Goal: Task Accomplishment & Management: Use online tool/utility

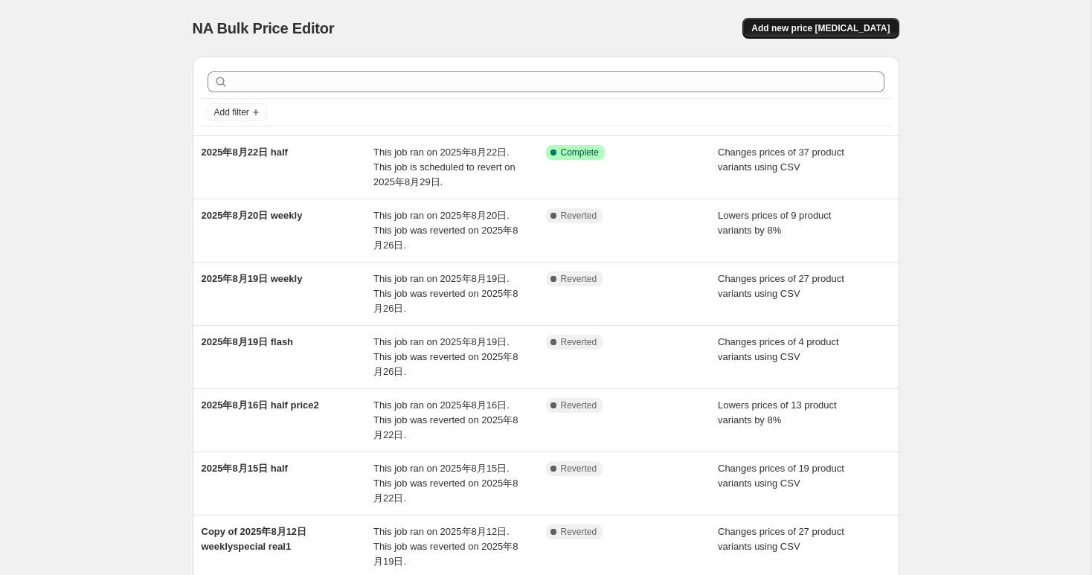
click at [873, 25] on span "Add new price [MEDICAL_DATA]" at bounding box center [820, 28] width 138 height 12
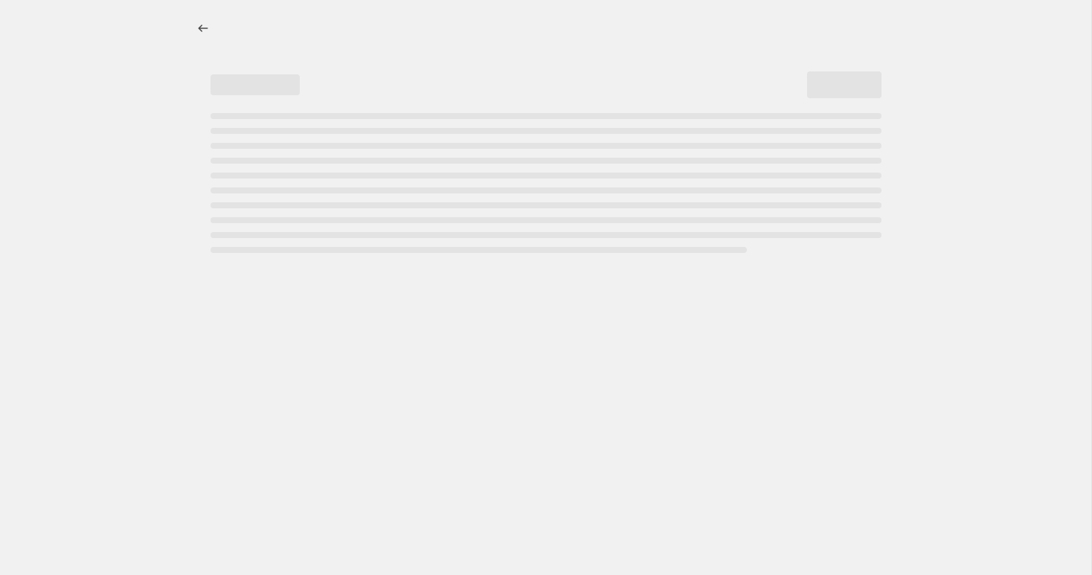
select select "percentage"
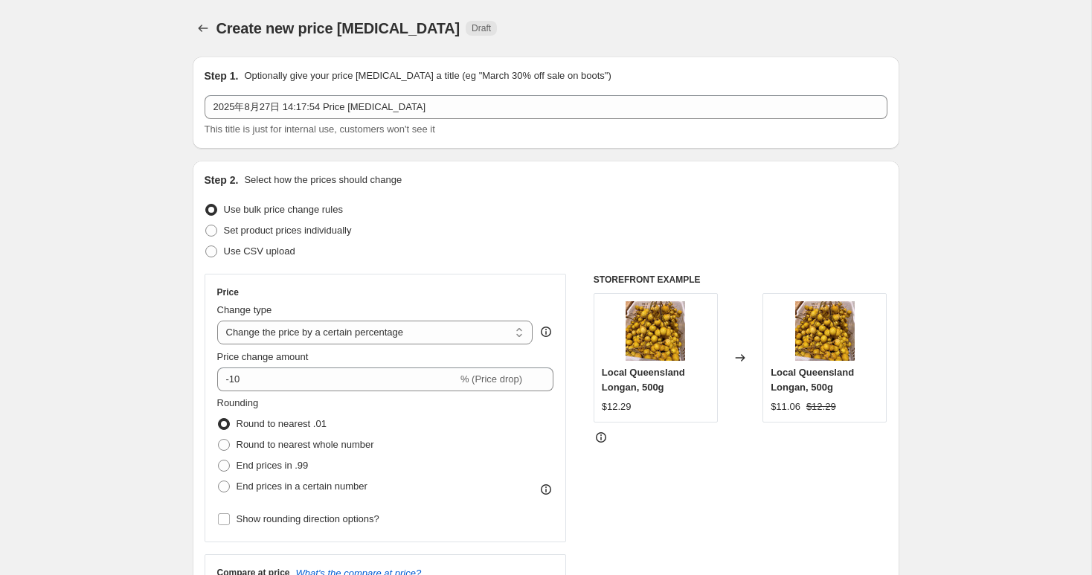
click at [300, 243] on div "Use CSV upload" at bounding box center [546, 251] width 683 height 21
click at [287, 250] on span "Use CSV upload" at bounding box center [259, 250] width 71 height 11
click at [206, 246] on input "Use CSV upload" at bounding box center [205, 245] width 1 height 1
radio input "true"
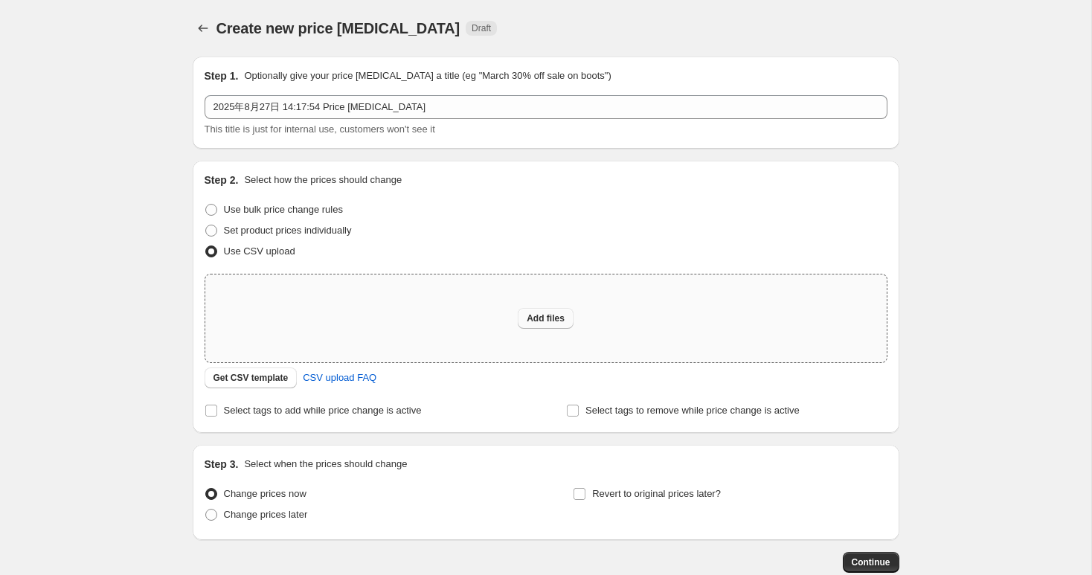
click at [545, 328] on button "Add files" at bounding box center [546, 318] width 56 height 21
type input "C:\fakepath\flash.csv"
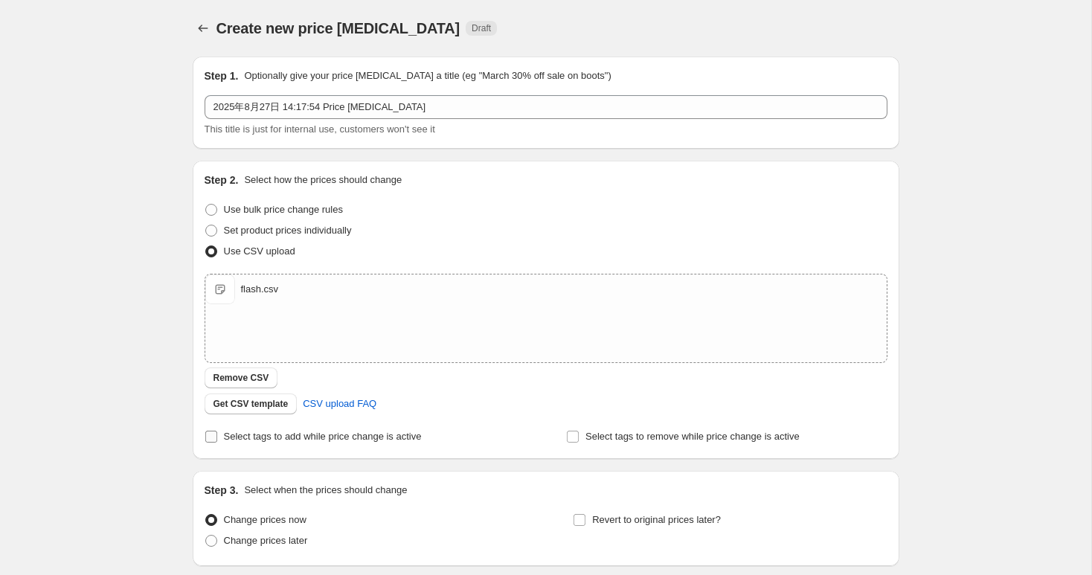
click at [301, 428] on label "Select tags to add while price change is active" at bounding box center [313, 436] width 217 height 21
click at [217, 431] on input "Select tags to add while price change is active" at bounding box center [211, 437] width 12 height 12
checkbox input "true"
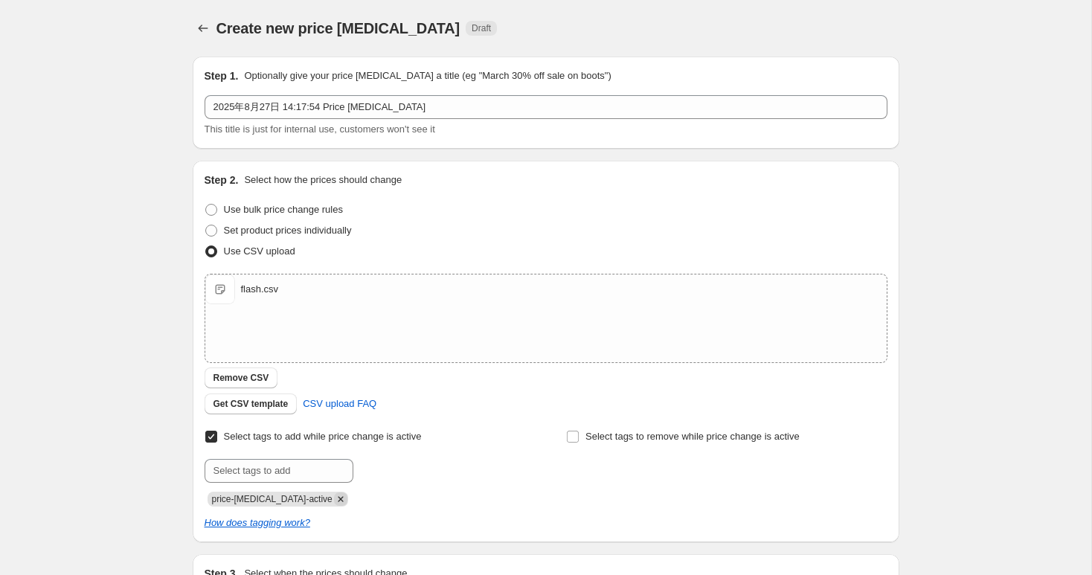
click at [334, 497] on icon "Remove price-change-job-active" at bounding box center [340, 498] width 13 height 13
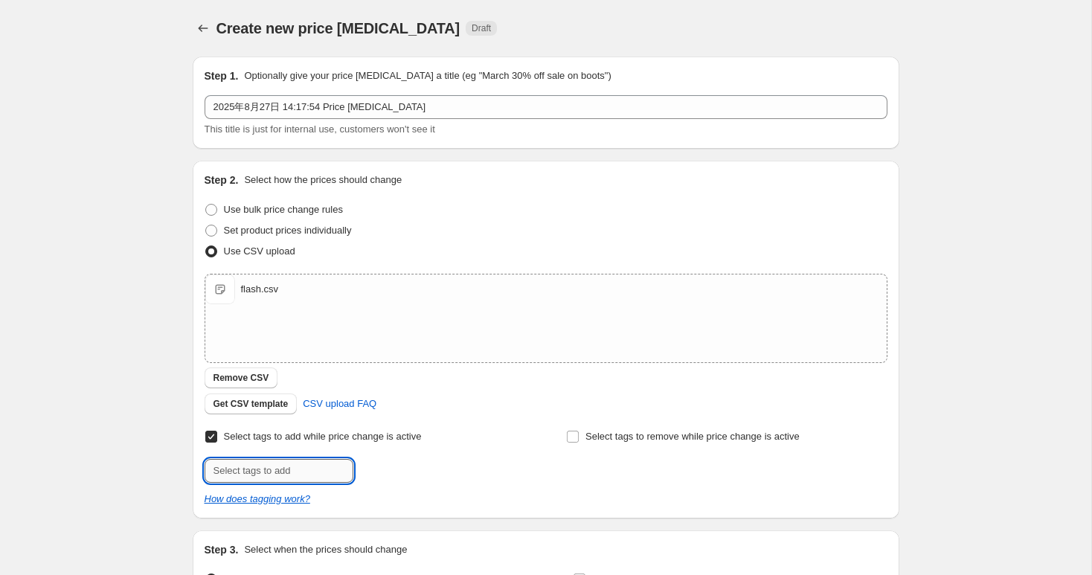
click at [307, 465] on input "text" at bounding box center [279, 471] width 149 height 24
type input "flash-sales"
click at [399, 475] on button "Add flash-sales" at bounding box center [399, 469] width 84 height 21
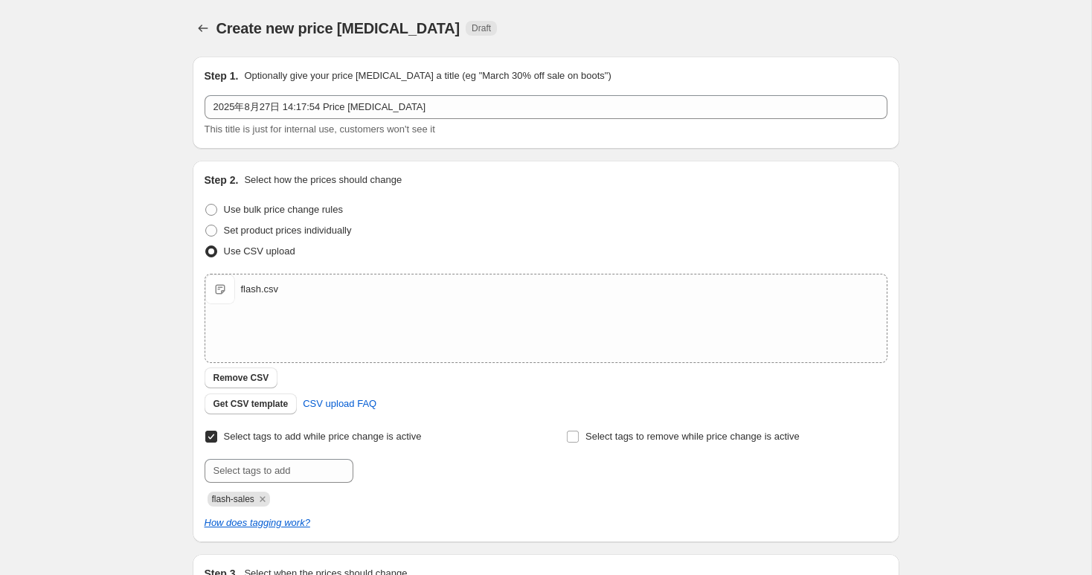
scroll to position [86, 0]
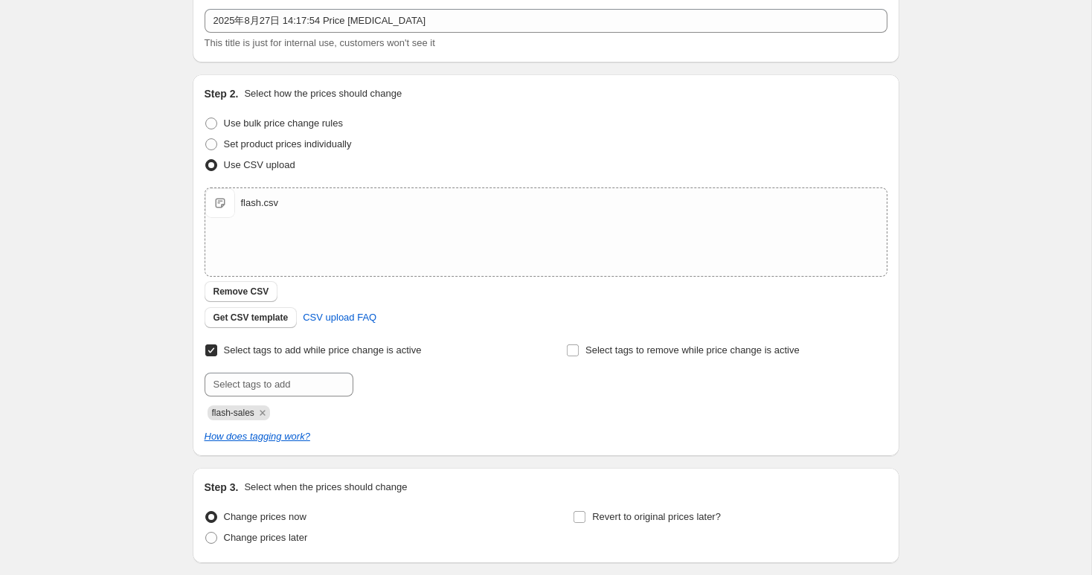
click at [316, 531] on div "Change prices later" at bounding box center [362, 537] width 314 height 21
click at [300, 539] on span "Change prices later" at bounding box center [266, 537] width 84 height 11
click at [206, 533] on input "Change prices later" at bounding box center [205, 532] width 1 height 1
radio input "true"
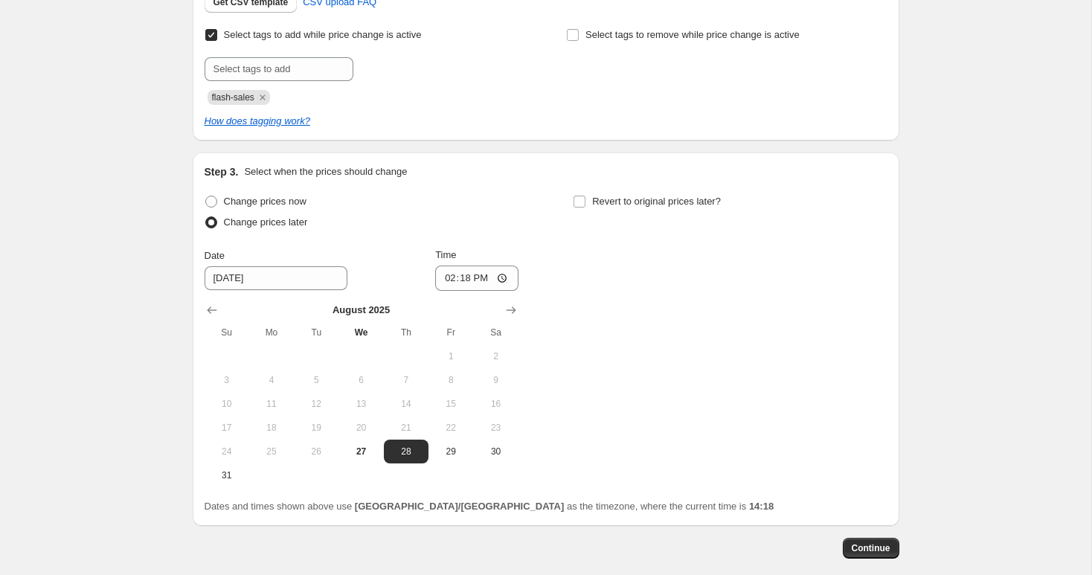
scroll to position [404, 0]
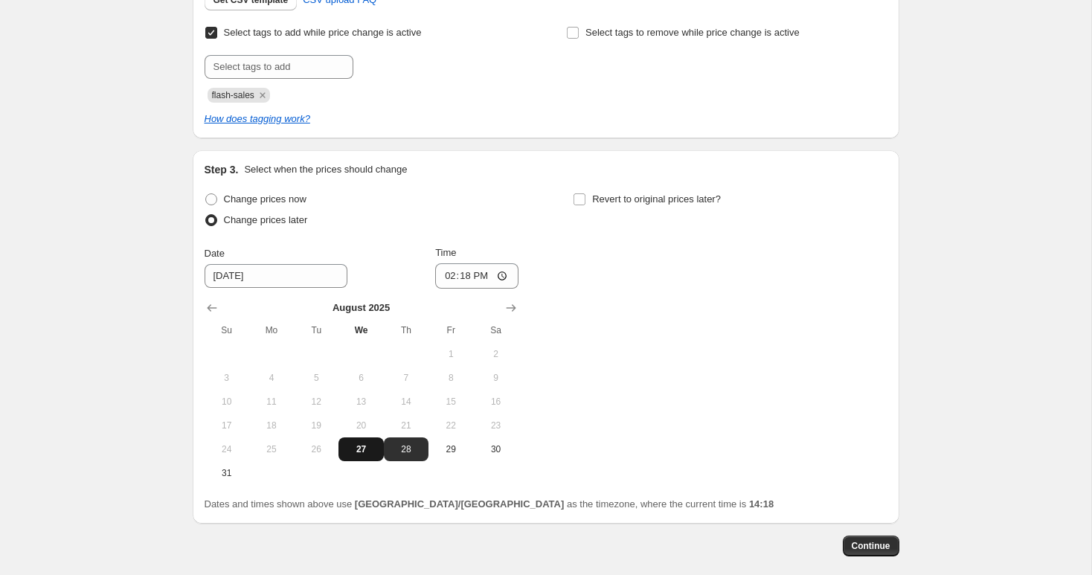
click at [357, 455] on button "27" at bounding box center [360, 449] width 45 height 24
type input "[DATE]"
click at [289, 204] on span "Change prices now" at bounding box center [265, 198] width 83 height 11
click at [206, 194] on input "Change prices now" at bounding box center [205, 193] width 1 height 1
radio input "true"
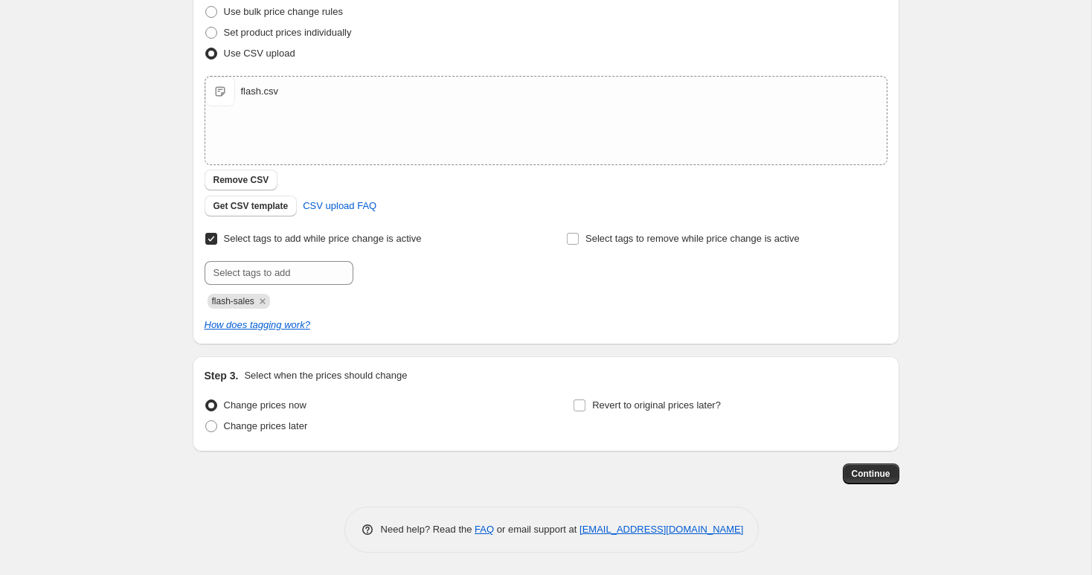
scroll to position [198, 0]
click at [585, 432] on div "Revert to original prices later?" at bounding box center [730, 417] width 314 height 45
click at [584, 411] on label "Revert to original prices later?" at bounding box center [647, 405] width 148 height 21
click at [584, 411] on input "Revert to original prices later?" at bounding box center [580, 405] width 12 height 12
checkbox input "true"
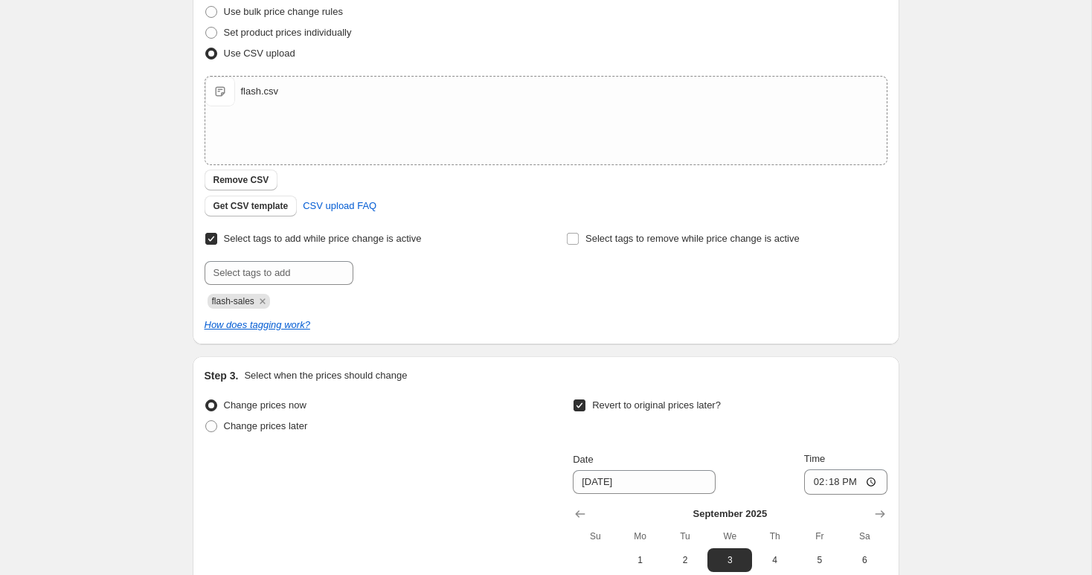
scroll to position [452, 0]
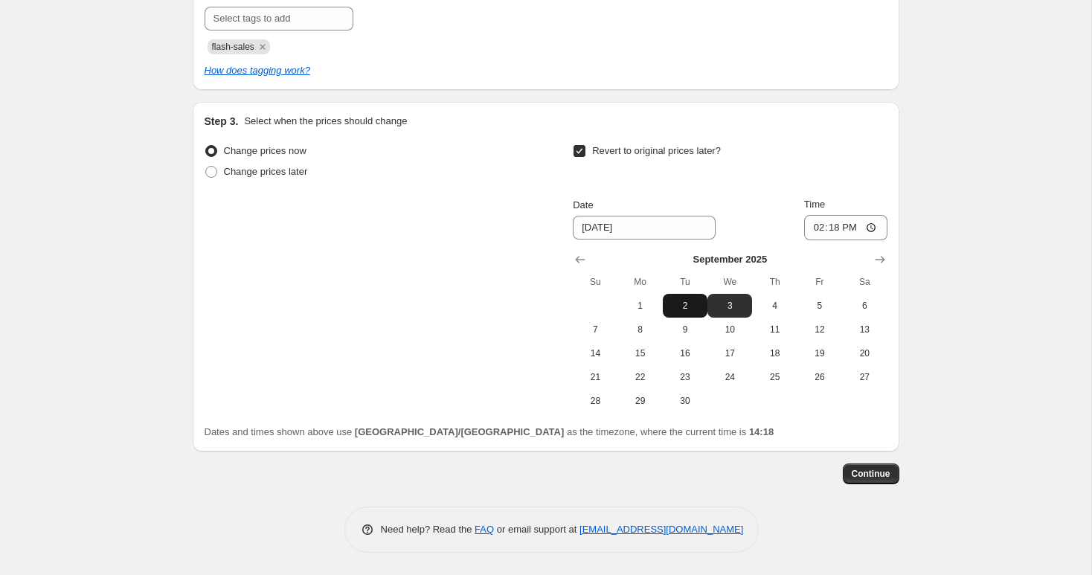
click at [689, 309] on span "2" at bounding box center [685, 306] width 33 height 12
type input "[DATE]"
click at [831, 236] on input "14:18" at bounding box center [845, 227] width 83 height 25
type input "22:00"
click at [847, 484] on button "Continue" at bounding box center [871, 473] width 57 height 21
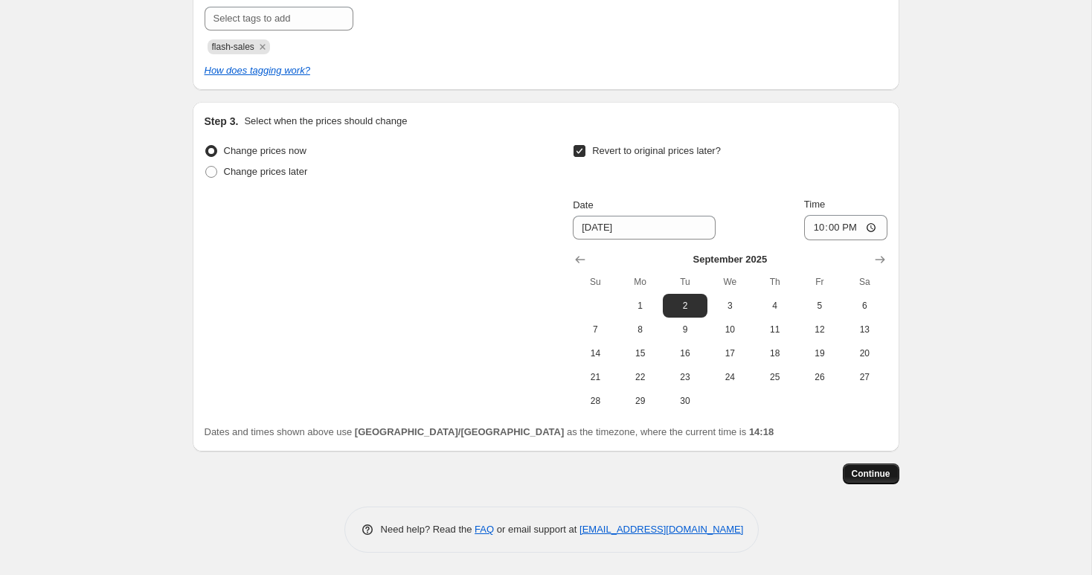
scroll to position [0, 0]
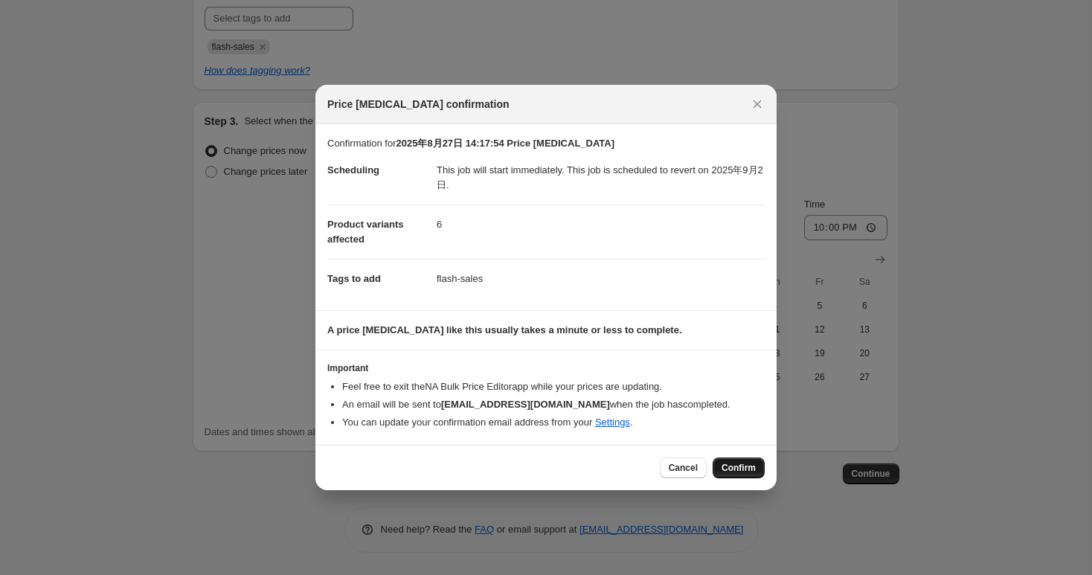
click at [734, 468] on span "Confirm" at bounding box center [739, 468] width 34 height 12
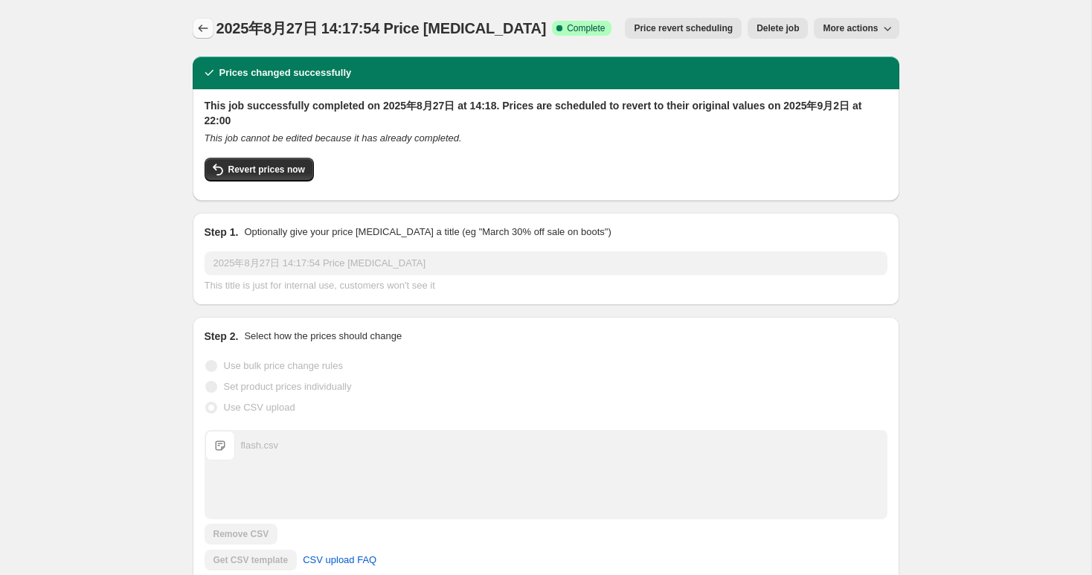
click at [204, 22] on icon "Price change jobs" at bounding box center [203, 28] width 15 height 15
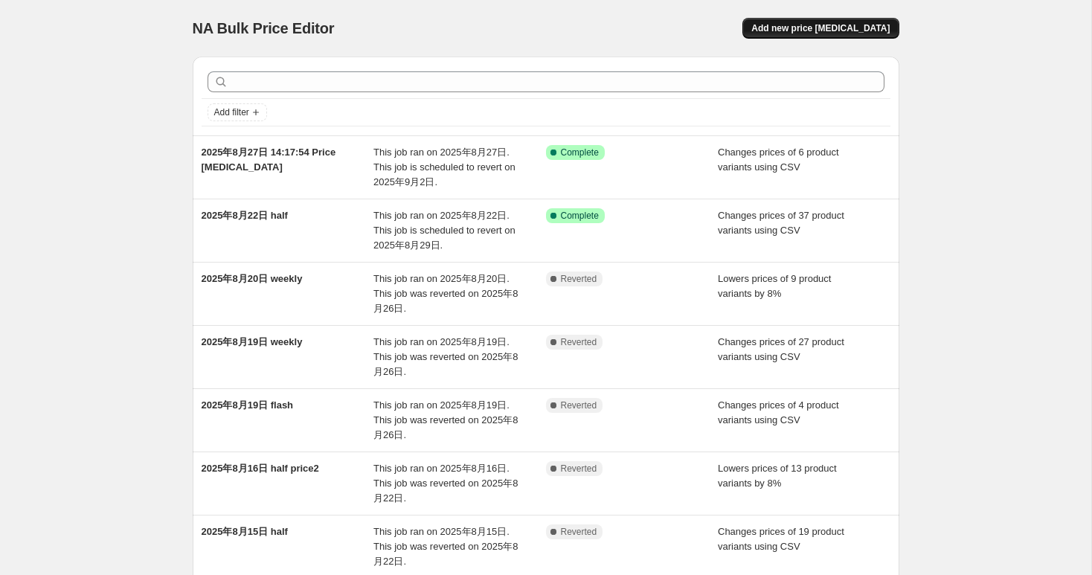
click at [827, 36] on button "Add new price [MEDICAL_DATA]" at bounding box center [820, 28] width 156 height 21
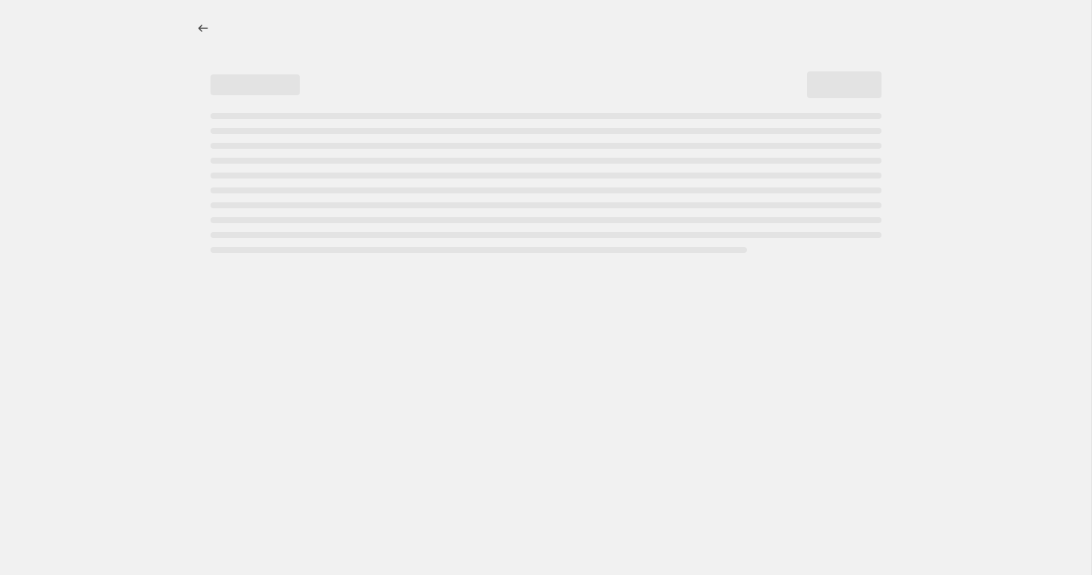
select select "percentage"
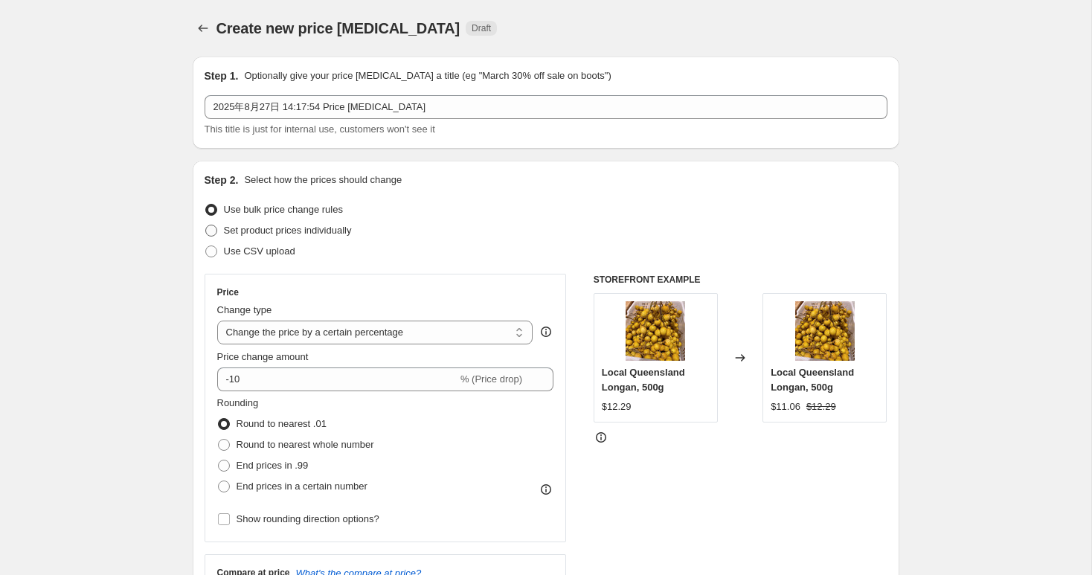
click at [289, 237] on span "Set product prices individually" at bounding box center [288, 230] width 128 height 15
click at [206, 225] on input "Set product prices individually" at bounding box center [205, 225] width 1 height 1
radio input "true"
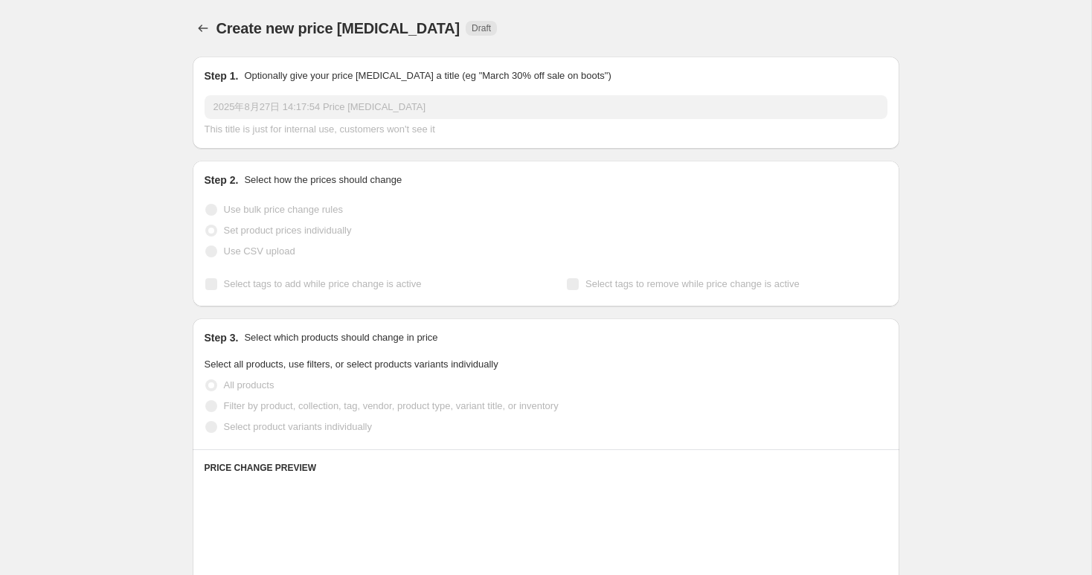
click at [280, 257] on span "Use CSV upload" at bounding box center [259, 250] width 71 height 11
click at [269, 255] on span "Use CSV upload" at bounding box center [259, 250] width 71 height 11
click at [206, 246] on input "Use CSV upload" at bounding box center [205, 245] width 1 height 1
radio input "true"
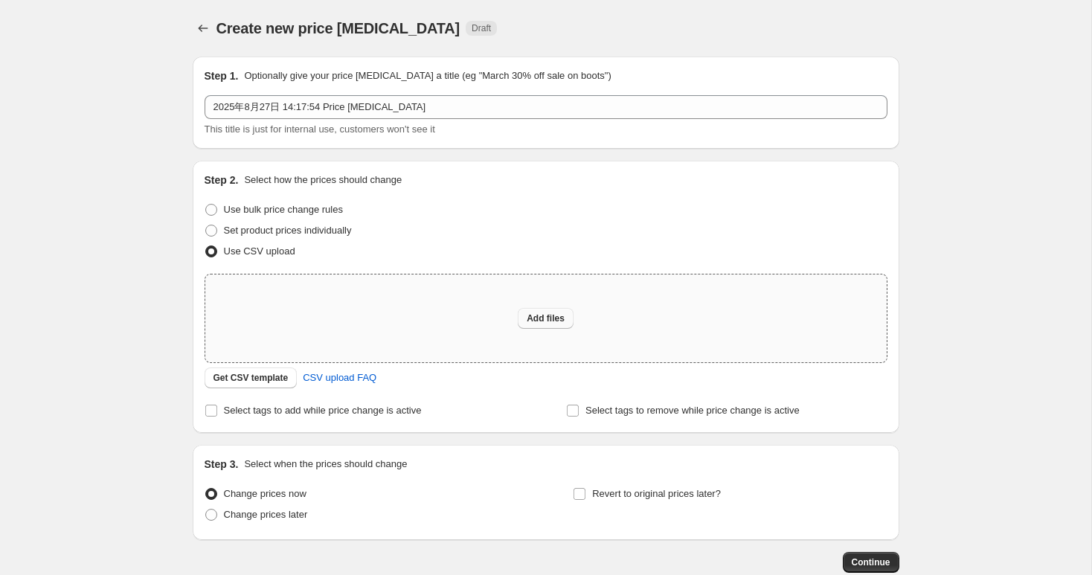
click at [554, 324] on span "Add files" at bounding box center [546, 318] width 38 height 12
type input "C:\fakepath\weekly8.27.csv"
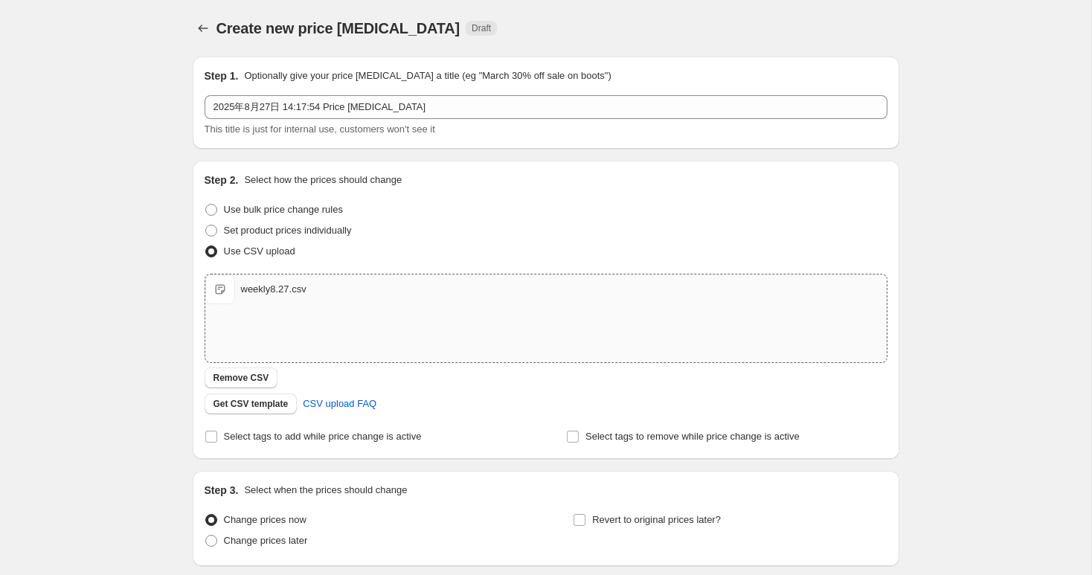
scroll to position [115, 0]
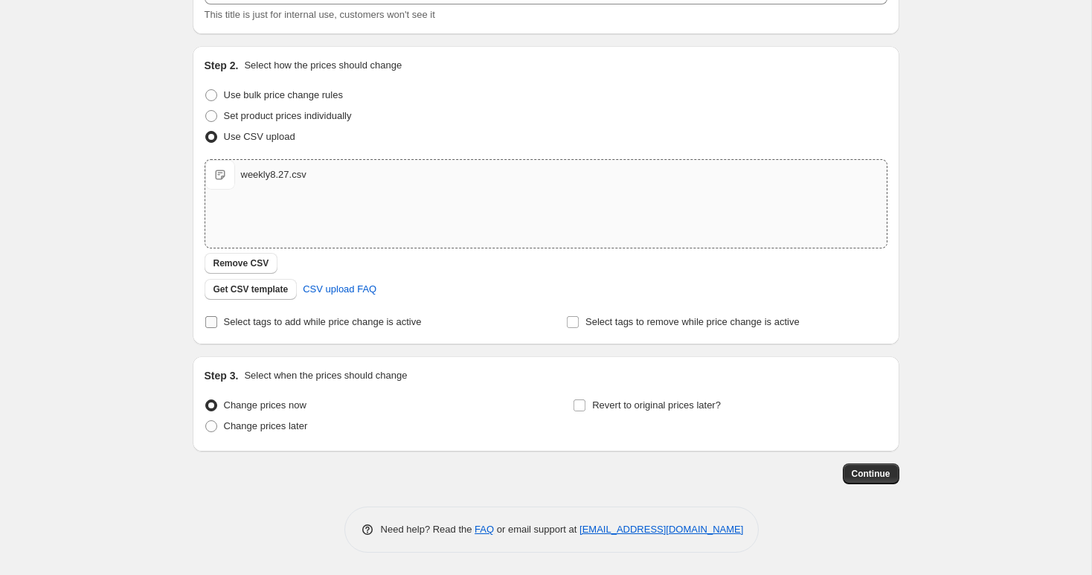
click at [338, 312] on label "Select tags to add while price change is active" at bounding box center [313, 322] width 217 height 21
click at [217, 316] on input "Select tags to add while price change is active" at bounding box center [211, 322] width 12 height 12
checkbox input "true"
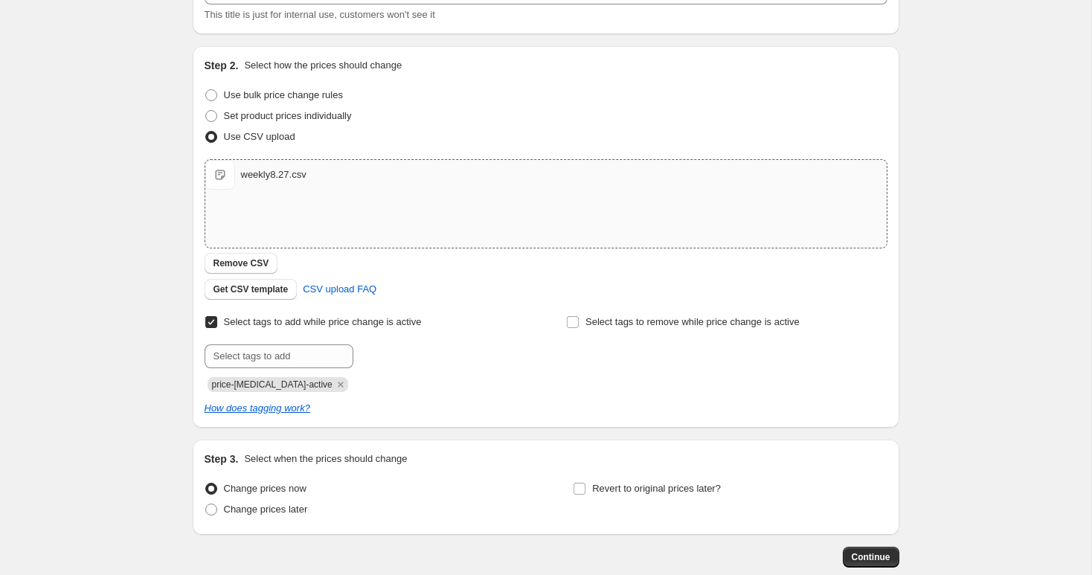
click at [331, 382] on span "price-[MEDICAL_DATA]-active" at bounding box center [278, 384] width 141 height 15
click at [334, 382] on icon "Remove price-change-job-active" at bounding box center [340, 384] width 13 height 13
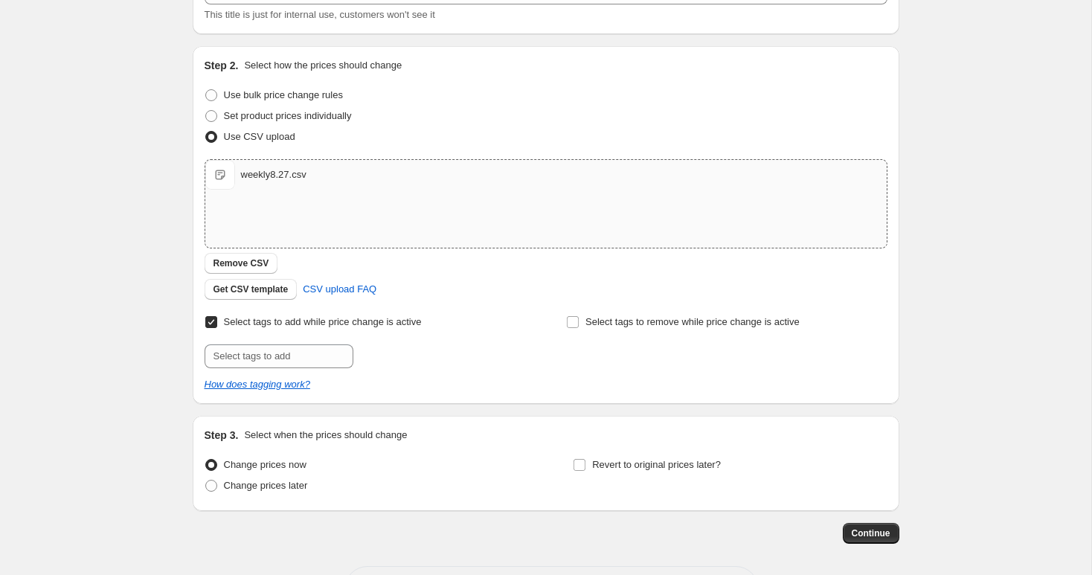
click at [320, 373] on div "Select tags to add while price change is active Submit Select tags to remove wh…" at bounding box center [546, 352] width 683 height 80
click at [309, 359] on input "text" at bounding box center [279, 356] width 149 height 24
click at [309, 359] on input "w" at bounding box center [279, 356] width 149 height 24
type input "weekly-special"
click at [205, 46] on button "Submit" at bounding box center [226, 54] width 42 height 16
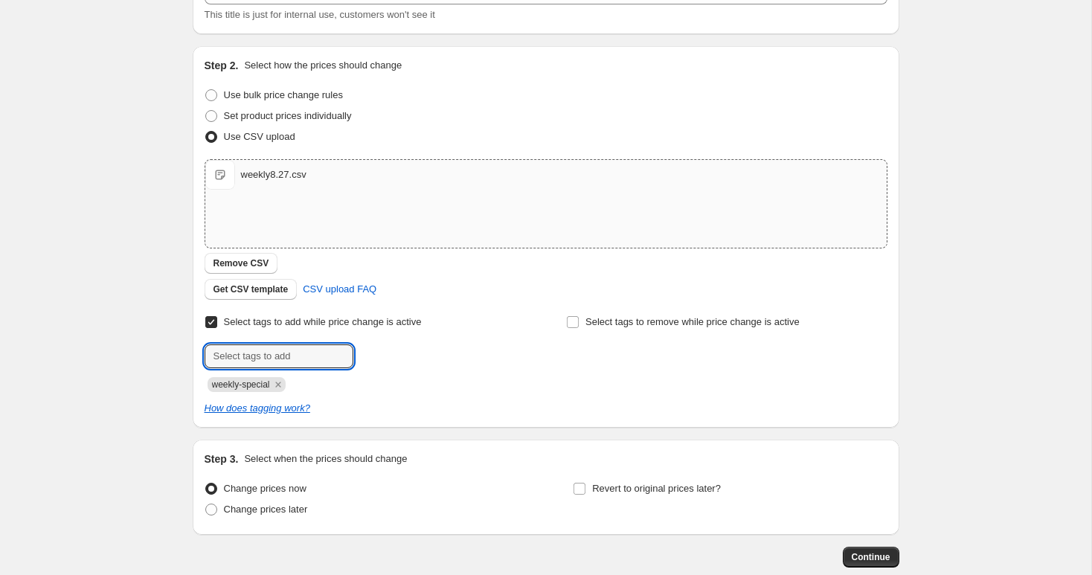
click at [475, 384] on div "weekly-special" at bounding box center [365, 383] width 321 height 18
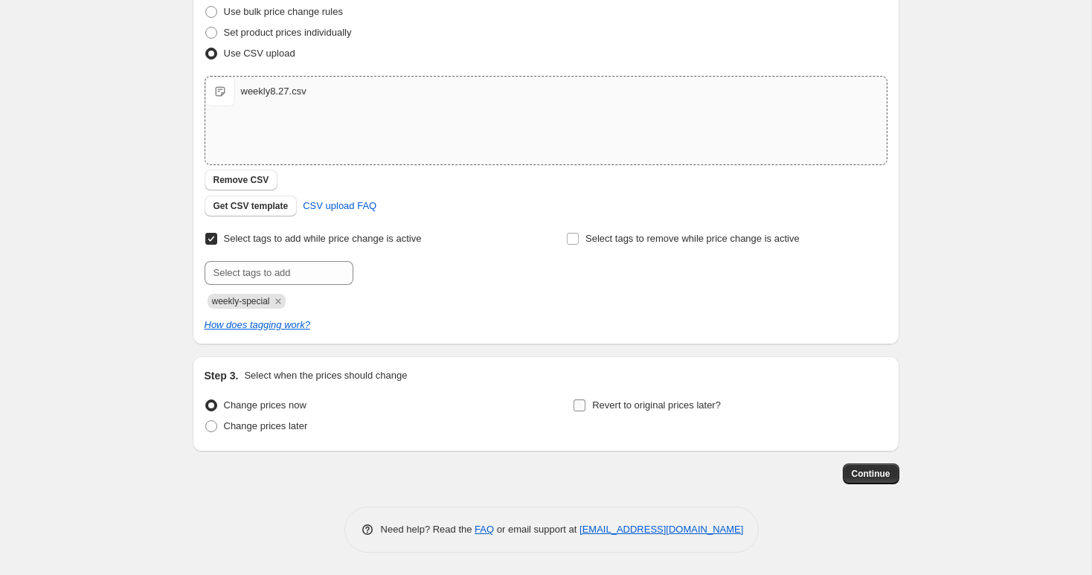
click at [605, 411] on span "Revert to original prices later?" at bounding box center [656, 405] width 129 height 15
click at [585, 411] on input "Revert to original prices later?" at bounding box center [580, 405] width 12 height 12
checkbox input "true"
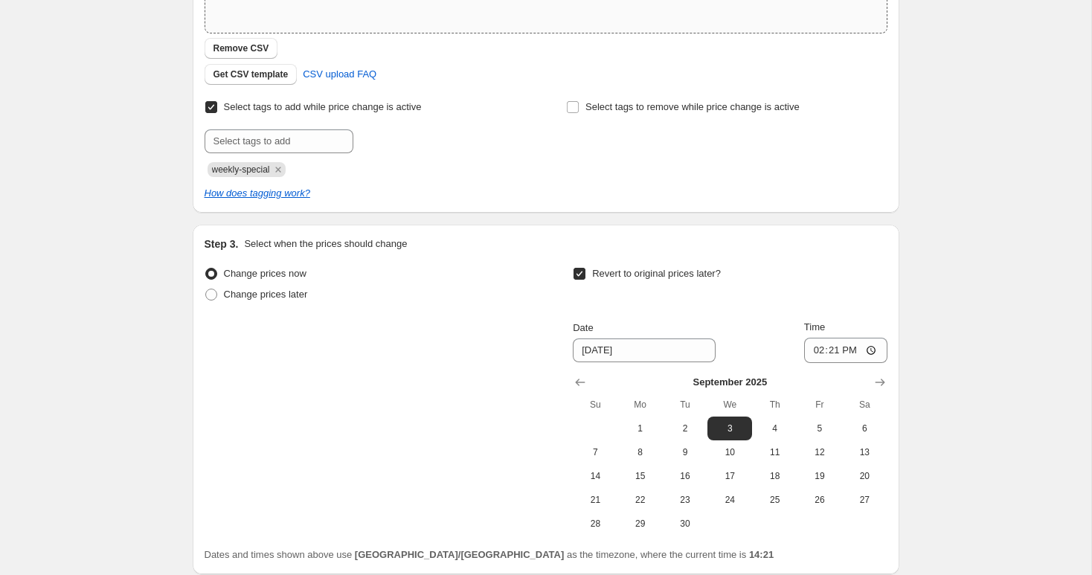
scroll to position [332, 0]
click at [693, 425] on span "2" at bounding box center [685, 426] width 33 height 12
type input "[DATE]"
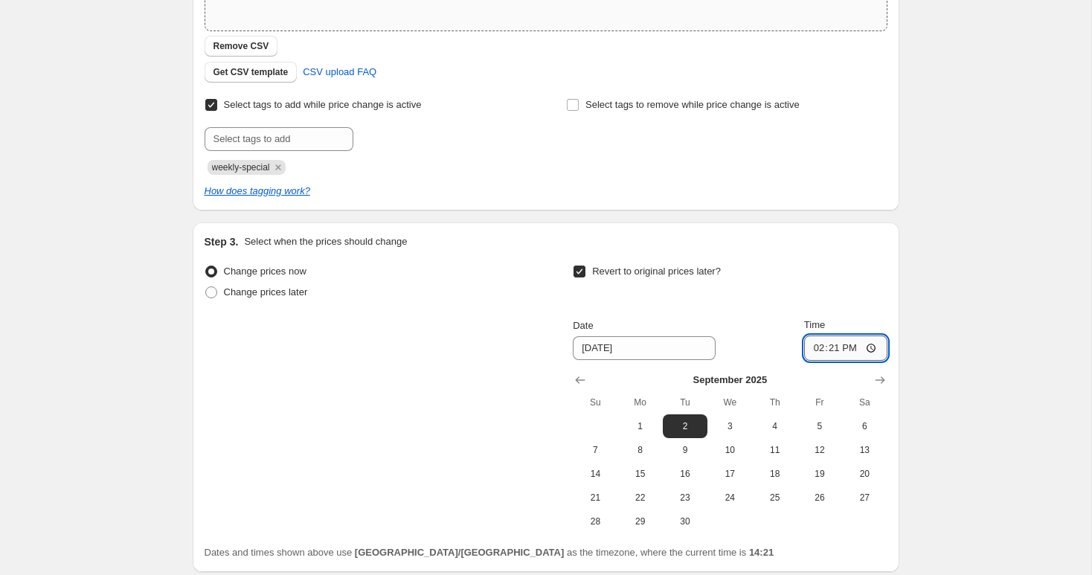
click at [829, 348] on input "14:21" at bounding box center [845, 347] width 83 height 25
type input "22:00"
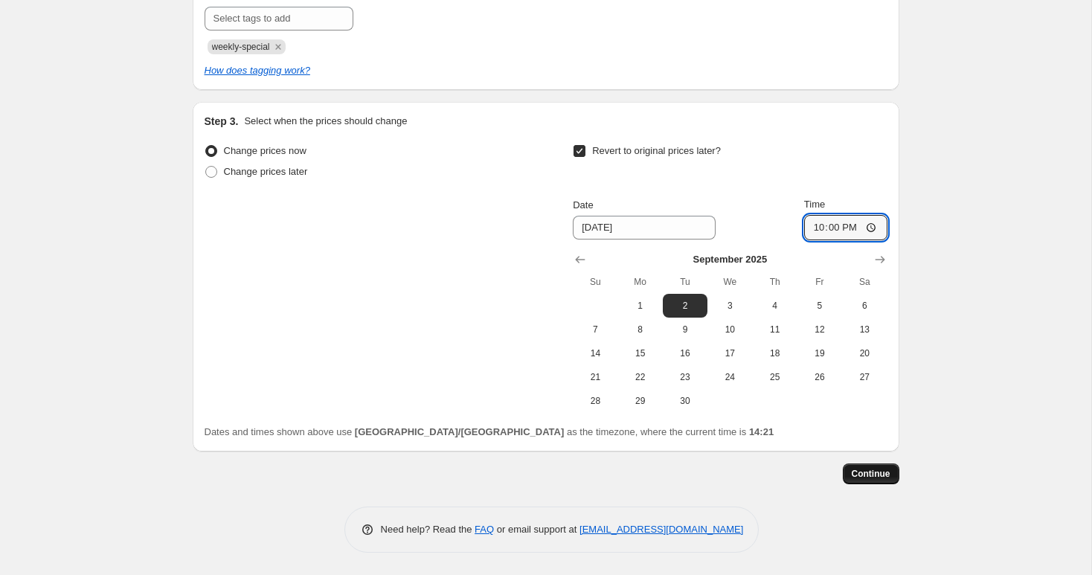
click at [880, 475] on span "Continue" at bounding box center [871, 474] width 39 height 12
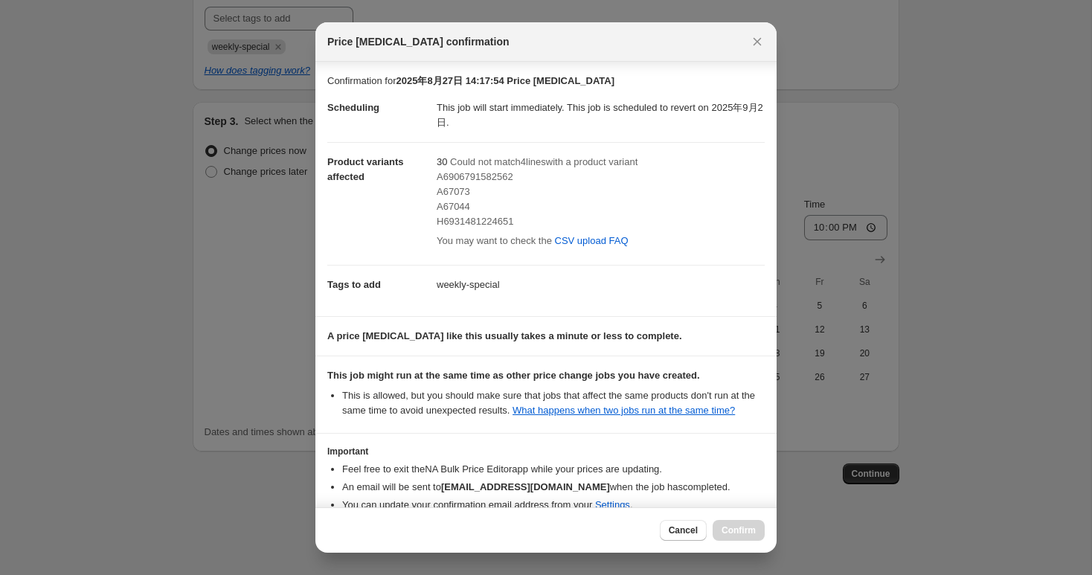
scroll to position [95, 0]
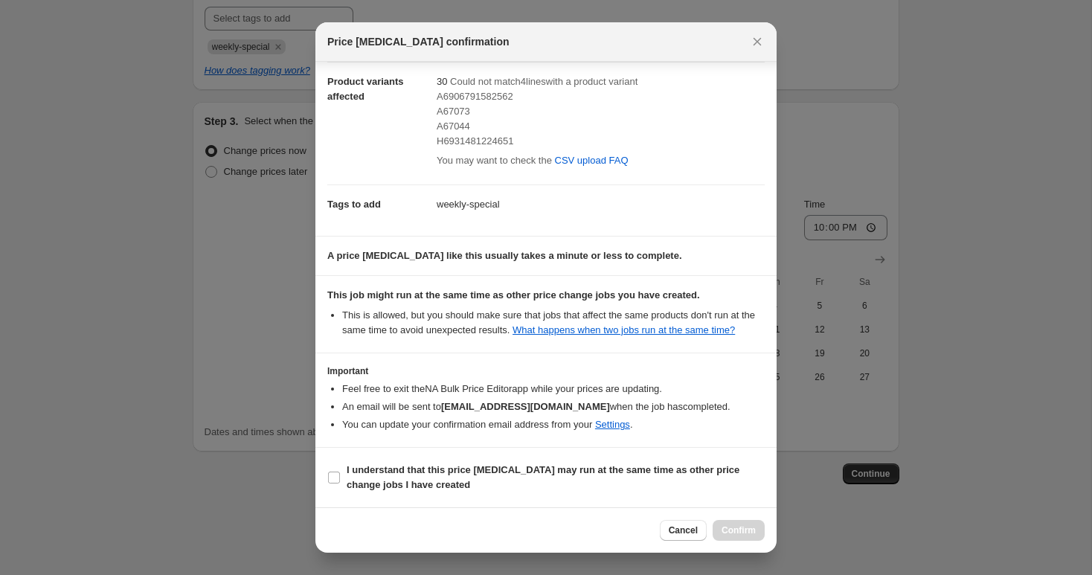
click at [553, 520] on div "Cancel Confirm" at bounding box center [545, 530] width 437 height 21
click at [534, 496] on section "I understand that this price [MEDICAL_DATA] may run at the same time as other p…" at bounding box center [545, 478] width 461 height 60
click at [539, 485] on span "I understand that this price [MEDICAL_DATA] may run at the same time as other p…" at bounding box center [556, 478] width 418 height 30
click at [340, 484] on input "I understand that this price [MEDICAL_DATA] may run at the same time as other p…" at bounding box center [334, 478] width 12 height 12
checkbox input "true"
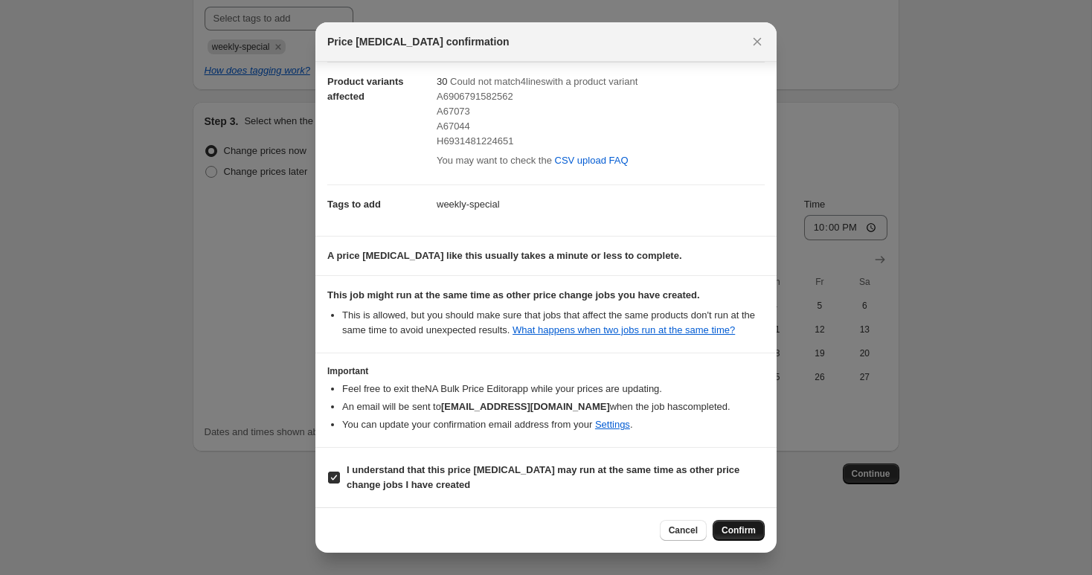
click at [749, 530] on span "Confirm" at bounding box center [739, 530] width 34 height 12
